Goal: Find specific page/section: Find specific page/section

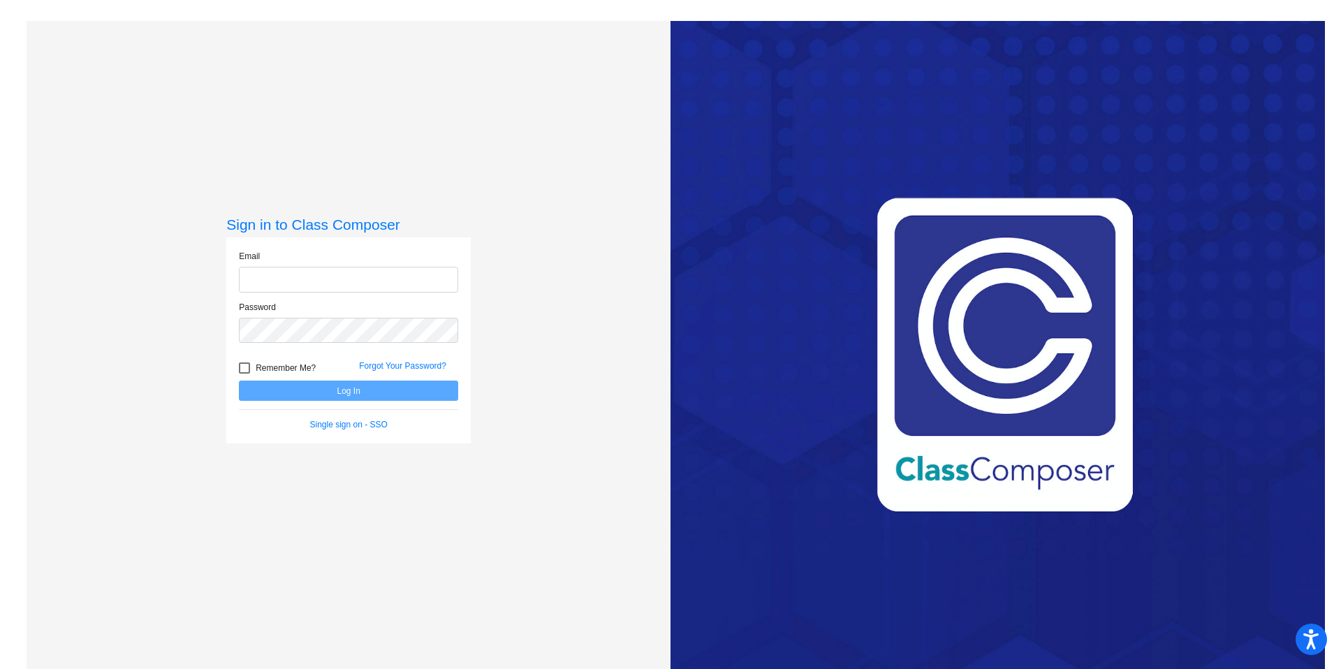
type input "[PERSON_NAME][EMAIL_ADDRESS][PERSON_NAME][DOMAIN_NAME]"
click at [249, 369] on label "Remember Me?" at bounding box center [277, 368] width 77 height 17
click at [244, 374] on input "Remember Me?" at bounding box center [244, 374] width 1 height 1
checkbox input "true"
click at [302, 391] on button "Log In" at bounding box center [348, 391] width 219 height 20
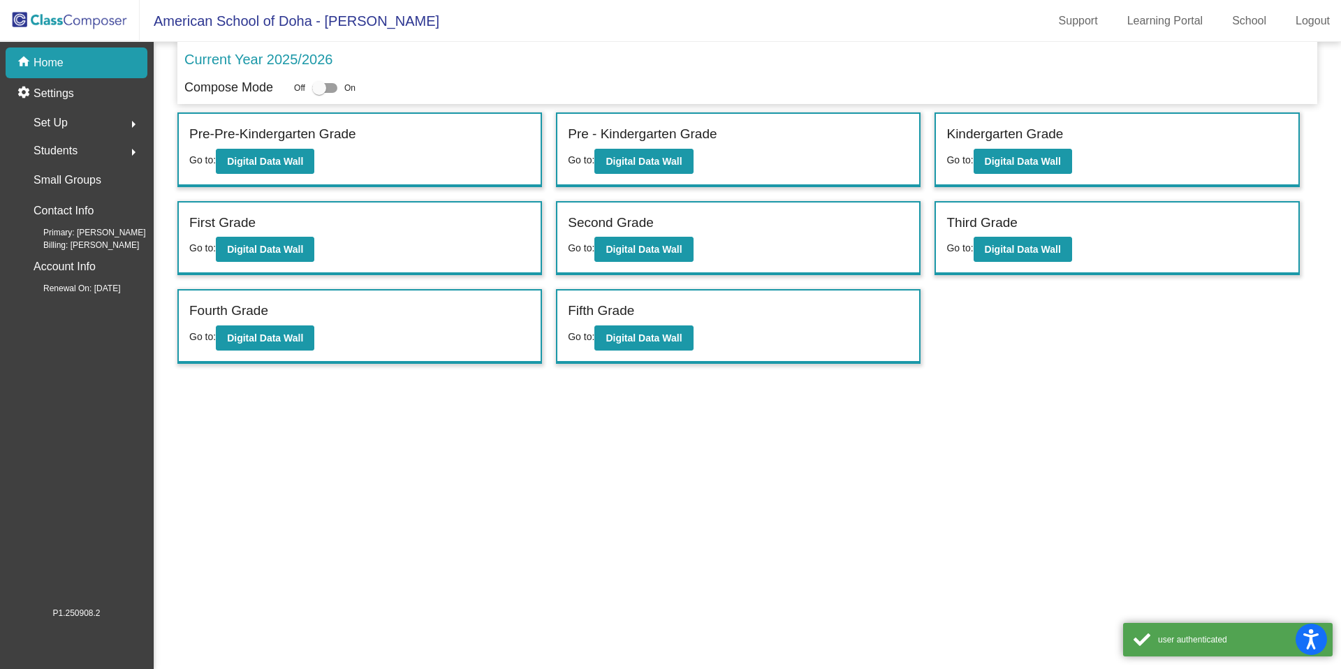
click at [703, 156] on div "Pre - Kindergarten Grade Go to: Digital Data Wall" at bounding box center [738, 150] width 362 height 72
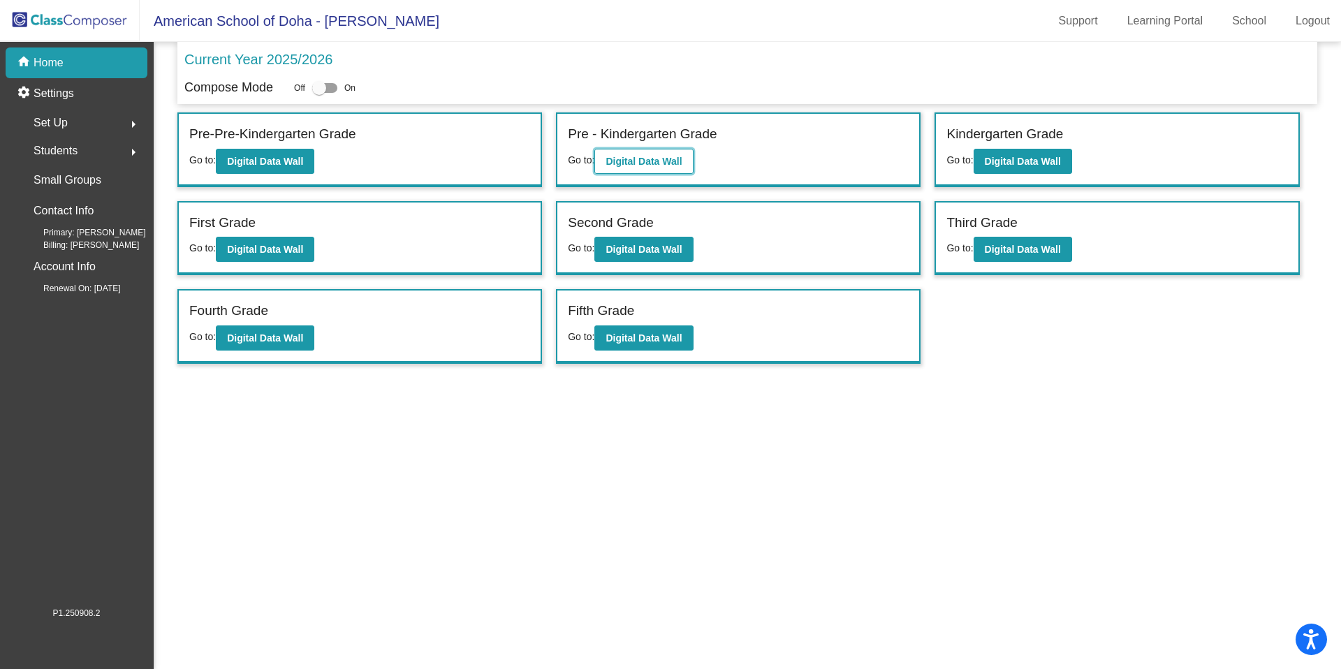
click at [690, 159] on button "Digital Data Wall" at bounding box center [643, 161] width 98 height 25
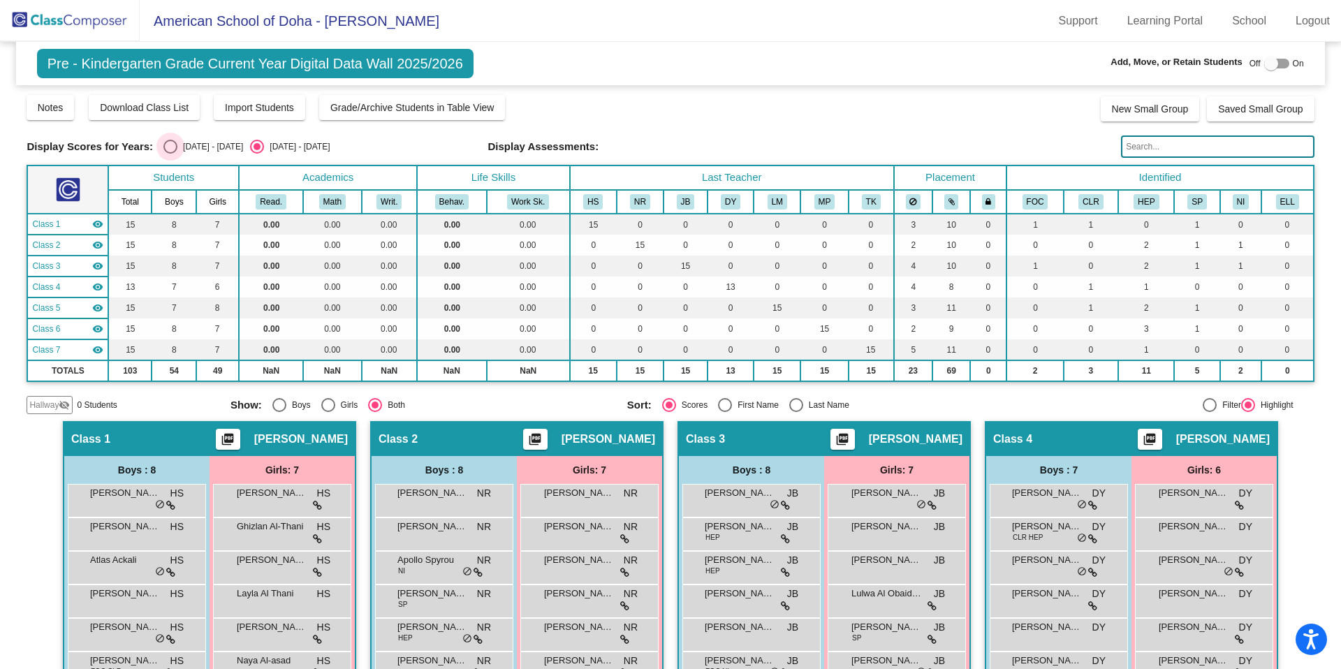
click at [171, 148] on div "Select an option" at bounding box center [170, 147] width 14 height 14
click at [170, 154] on input "[DATE] - [DATE]" at bounding box center [170, 154] width 1 height 1
radio input "true"
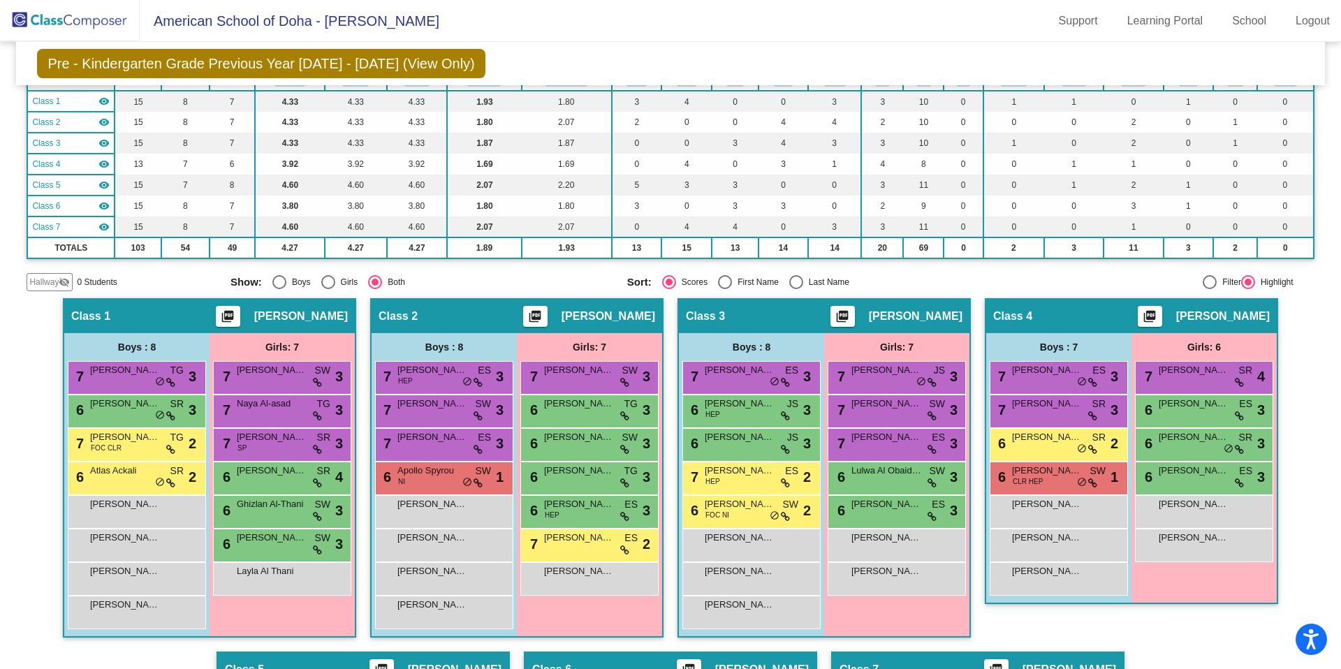
scroll to position [123, 0]
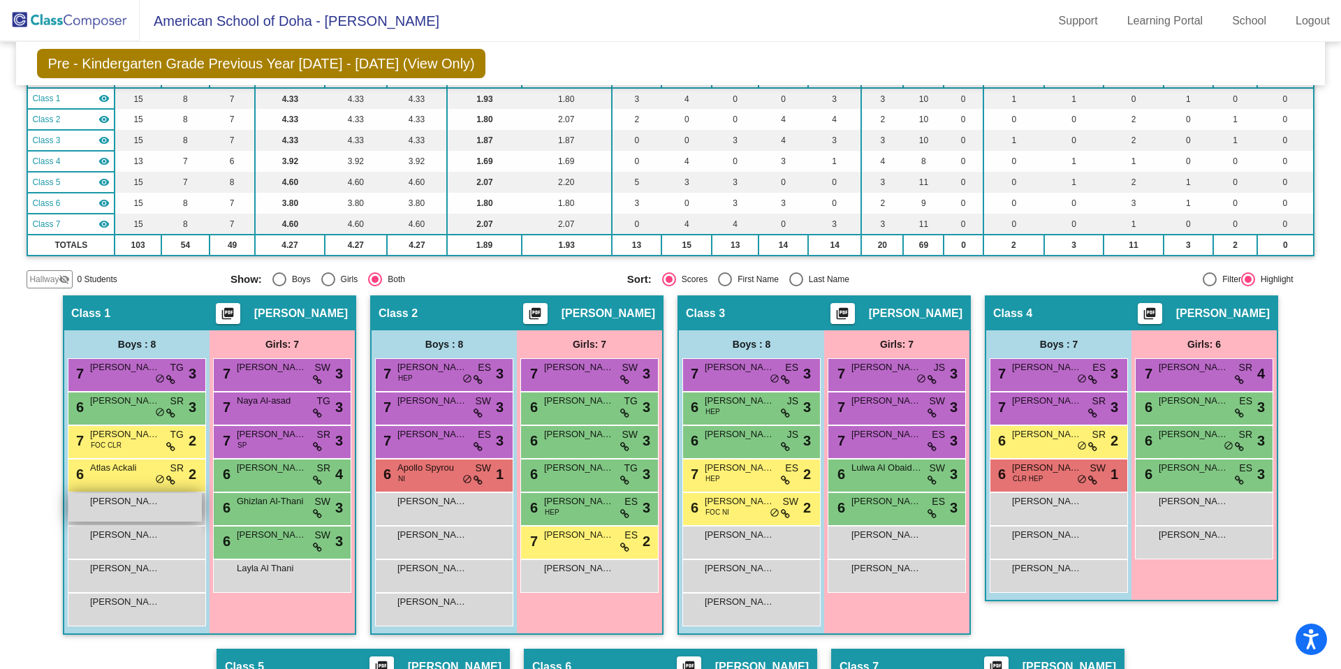
click at [131, 508] on div "[PERSON_NAME] lock do_not_disturb_alt" at bounding box center [134, 507] width 133 height 29
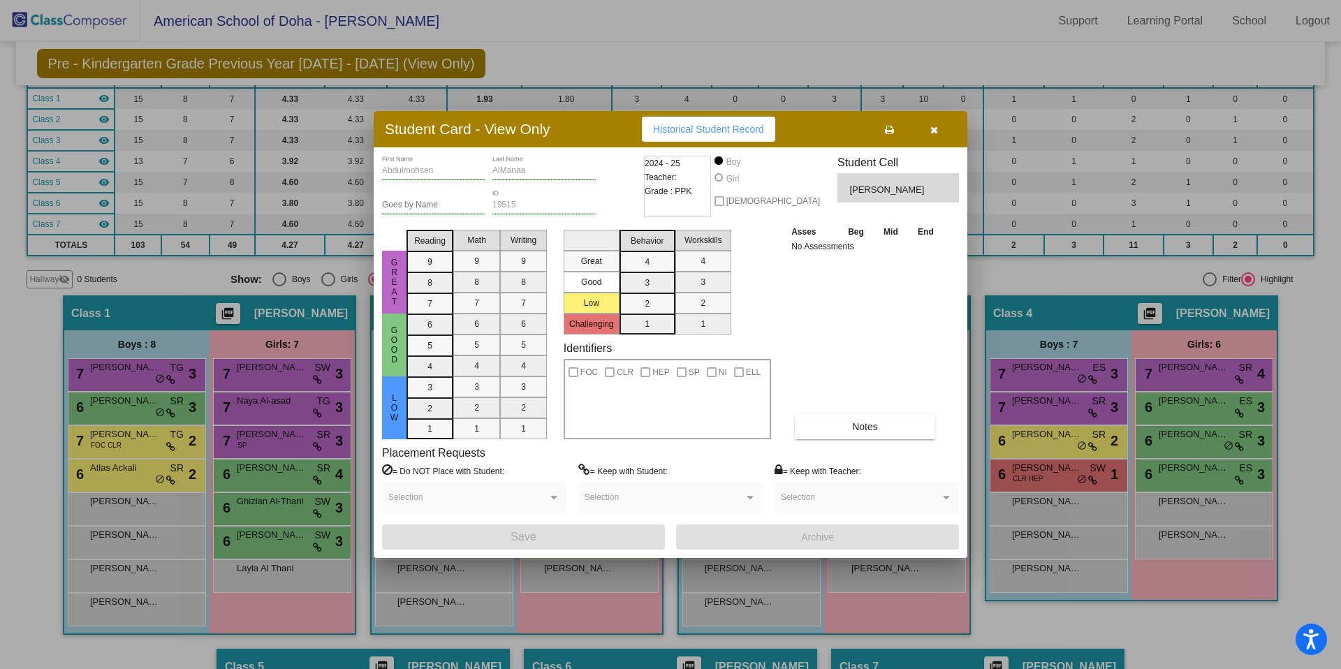
click at [936, 126] on icon "button" at bounding box center [934, 130] width 8 height 10
